Goal: Share content: Share content

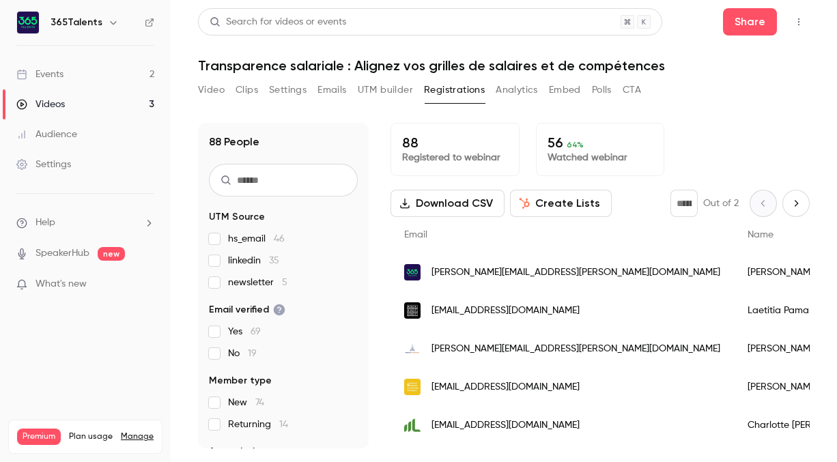
click at [102, 102] on link "Videos 3" at bounding box center [85, 104] width 171 height 30
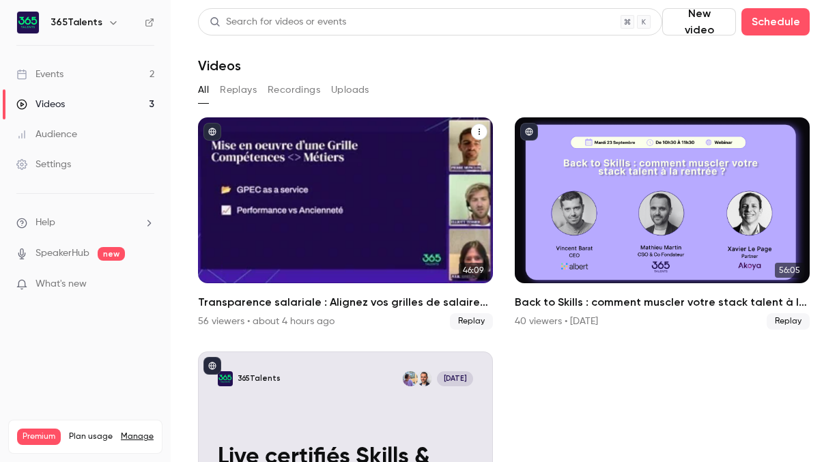
click at [402, 235] on div "Transparence salariale : Alignez vos grilles de salaires et de compétences" at bounding box center [345, 200] width 295 height 166
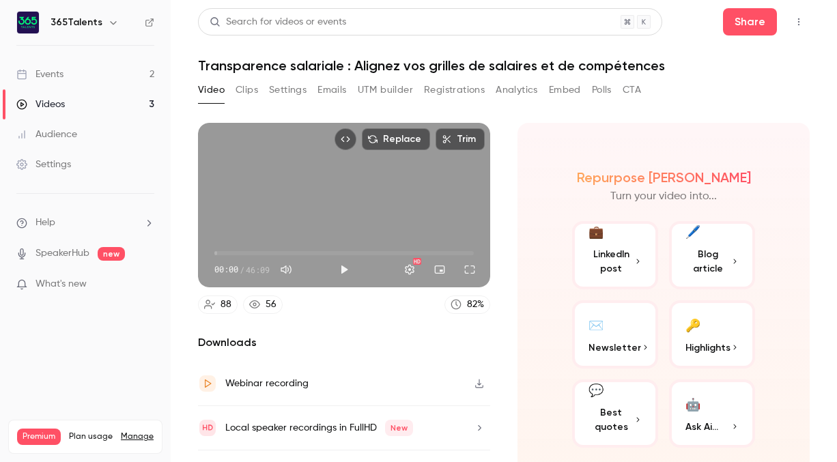
click at [449, 87] on button "Registrations" at bounding box center [454, 90] width 61 height 22
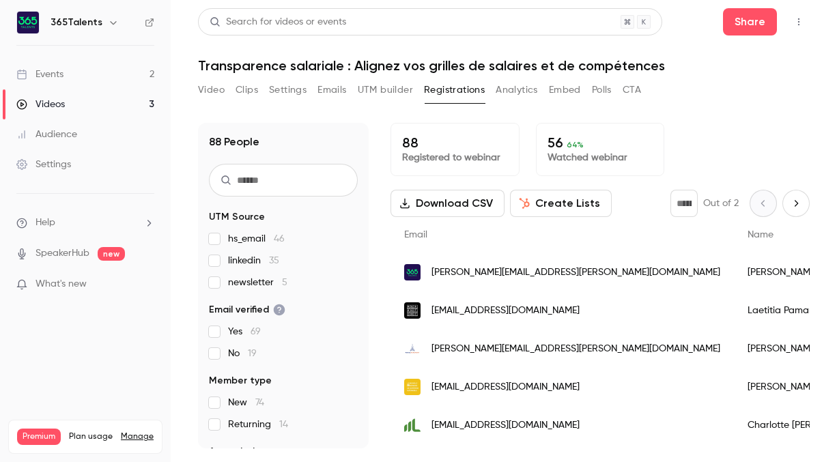
click at [220, 87] on button "Video" at bounding box center [211, 90] width 27 height 22
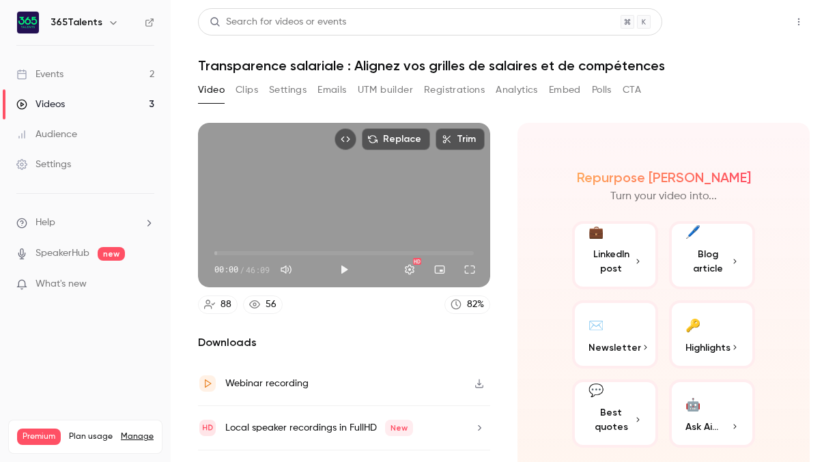
click at [749, 23] on button "Share" at bounding box center [750, 21] width 54 height 27
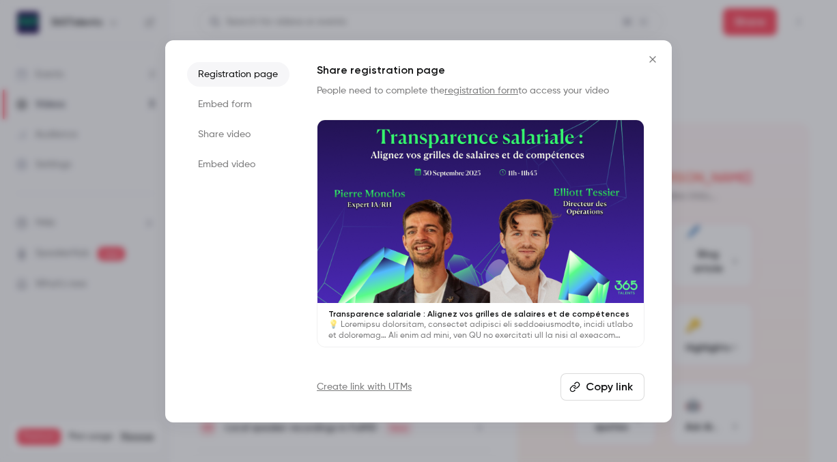
click at [246, 133] on li "Share video" at bounding box center [238, 134] width 102 height 25
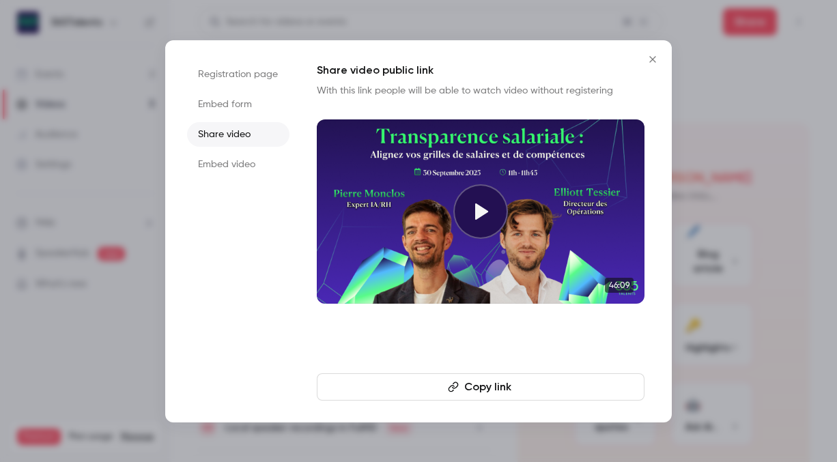
click at [474, 393] on button "Copy link" at bounding box center [481, 386] width 328 height 27
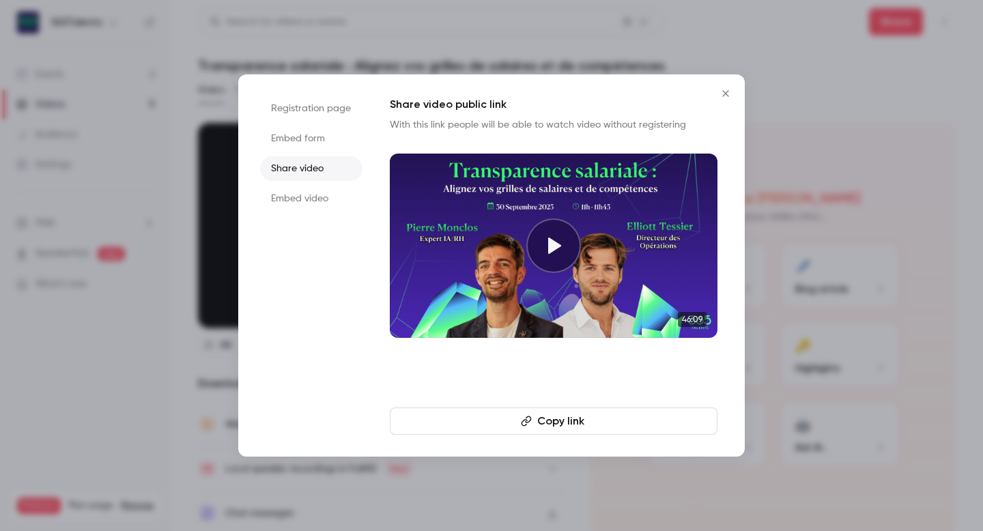
click at [723, 94] on icon "Close" at bounding box center [725, 93] width 16 height 11
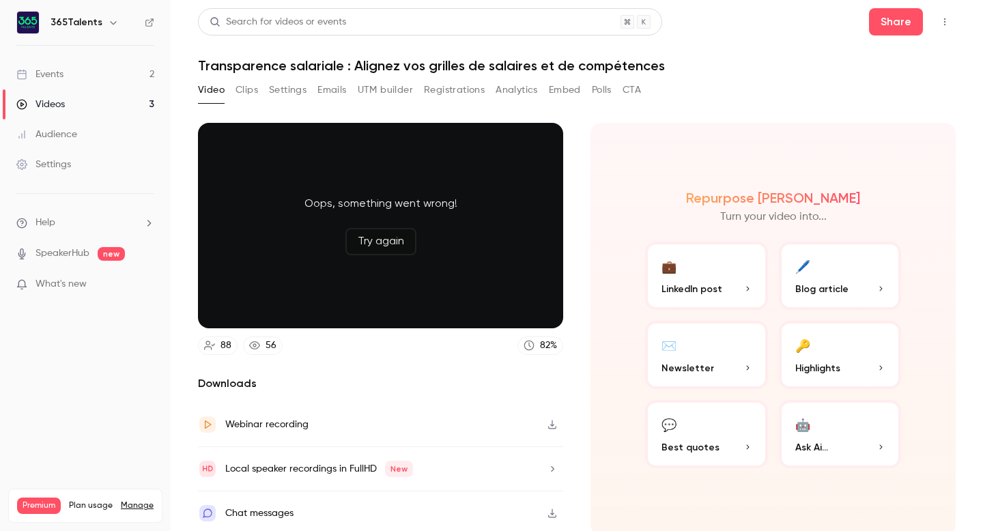
click at [124, 102] on link "Videos 3" at bounding box center [85, 104] width 171 height 30
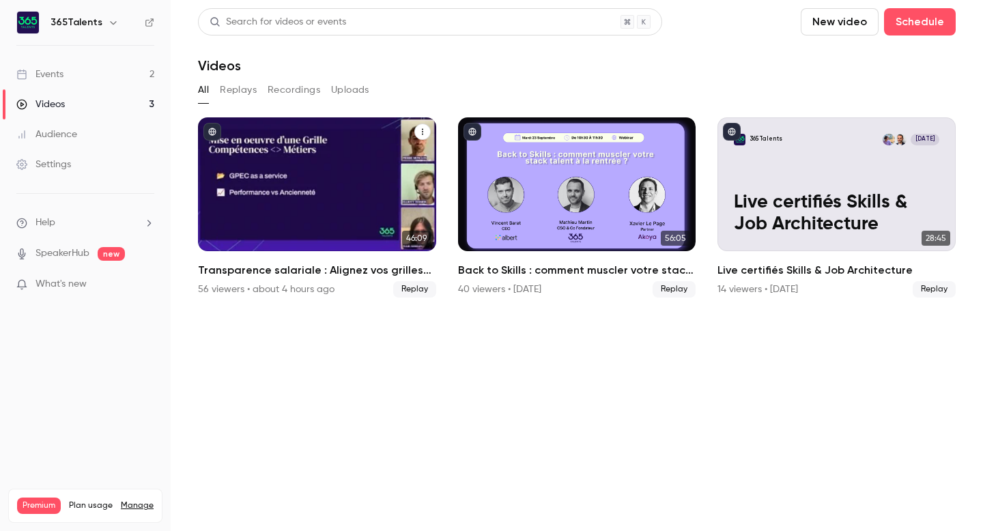
click at [416, 286] on span "Replay" at bounding box center [414, 289] width 43 height 16
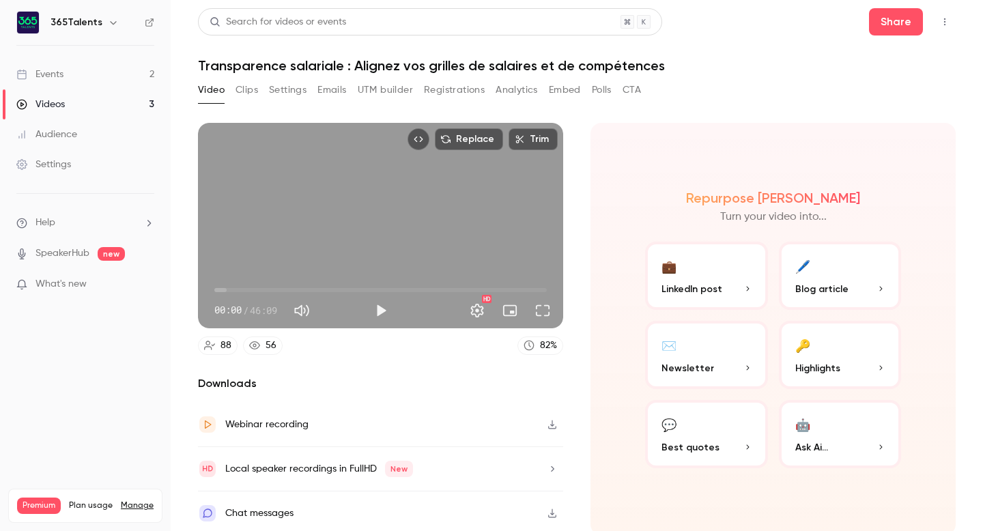
scroll to position [4, 0]
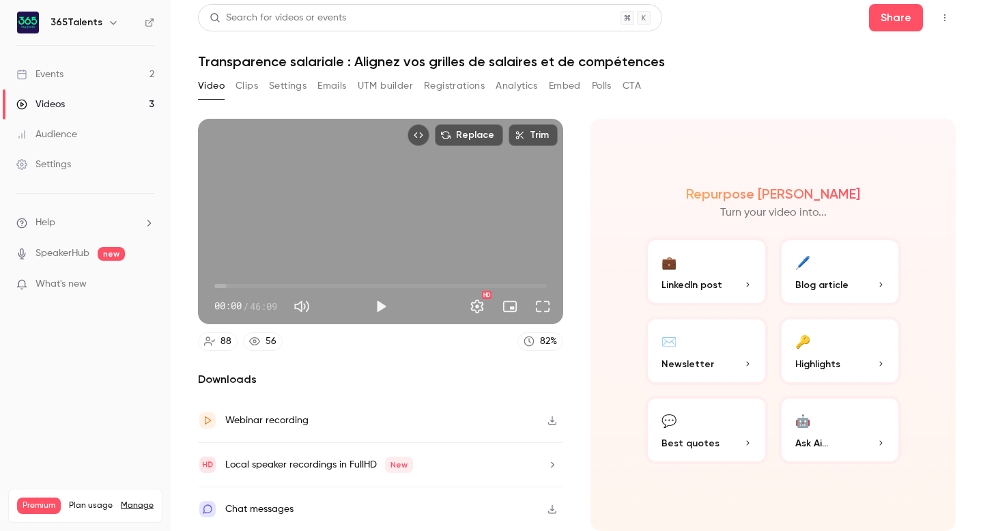
click at [836, 20] on icon "Top Bar Actions" at bounding box center [944, 18] width 11 height 10
click at [803, 17] on div at bounding box center [491, 265] width 983 height 531
click at [386, 83] on button "UTM builder" at bounding box center [385, 86] width 55 height 22
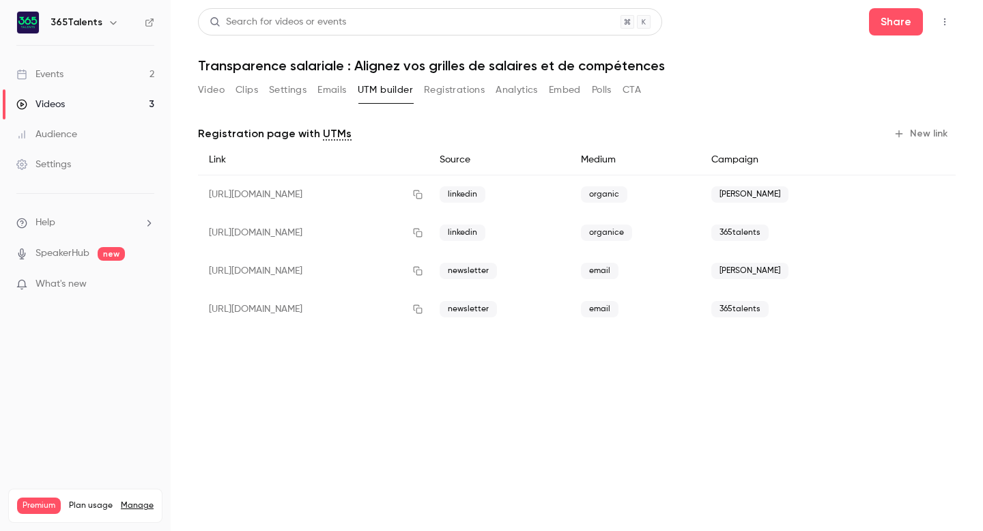
click at [339, 195] on div "[URL][DOMAIN_NAME]" at bounding box center [313, 194] width 231 height 39
click at [423, 197] on icon "button" at bounding box center [417, 195] width 11 height 10
click at [423, 311] on icon "button" at bounding box center [417, 309] width 11 height 10
